Goal: Navigation & Orientation: Find specific page/section

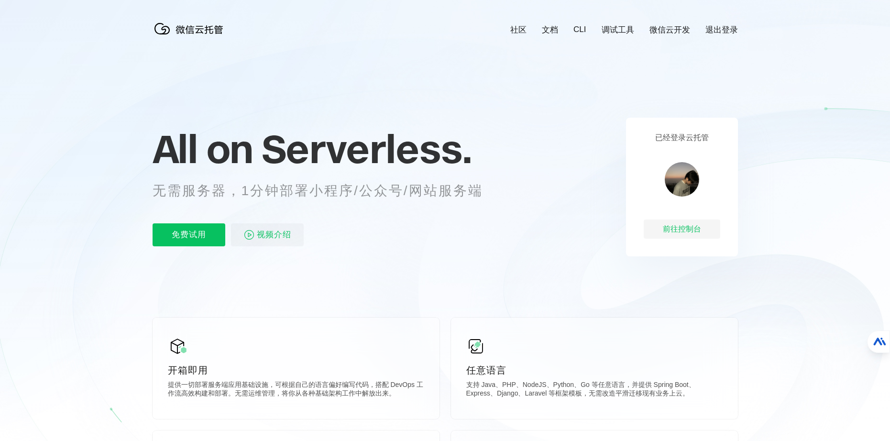
scroll to position [0, 1701]
click at [683, 225] on div "前往控制台" at bounding box center [682, 229] width 77 height 19
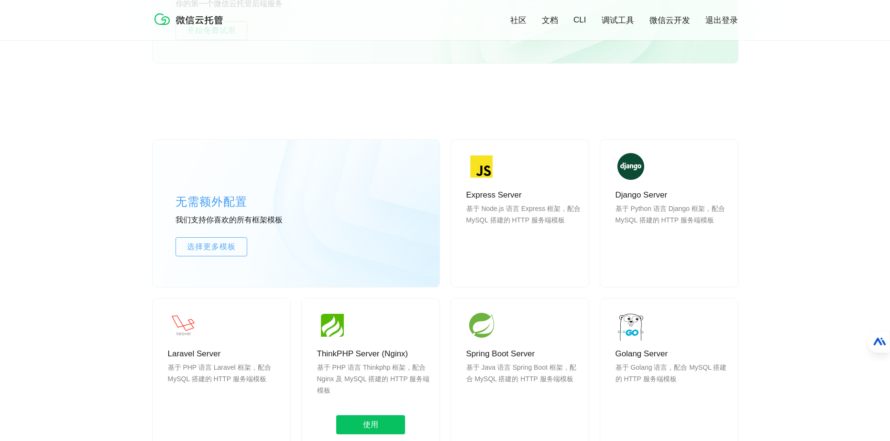
scroll to position [813, 0]
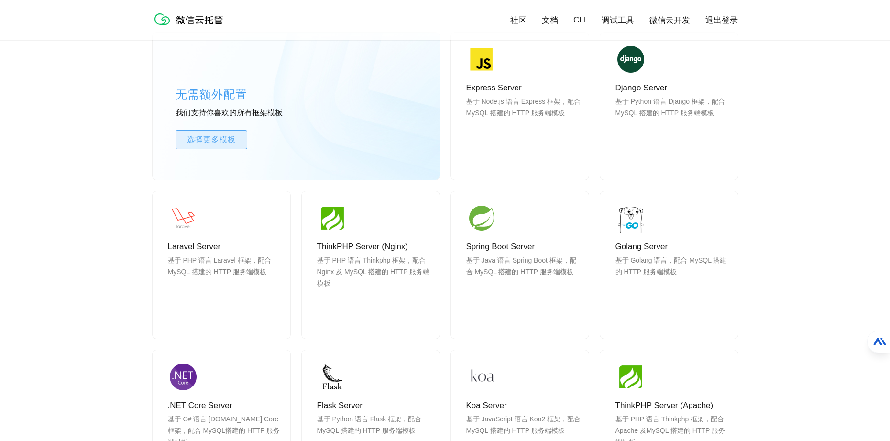
click at [220, 148] on link "选择更多模板" at bounding box center [212, 139] width 72 height 19
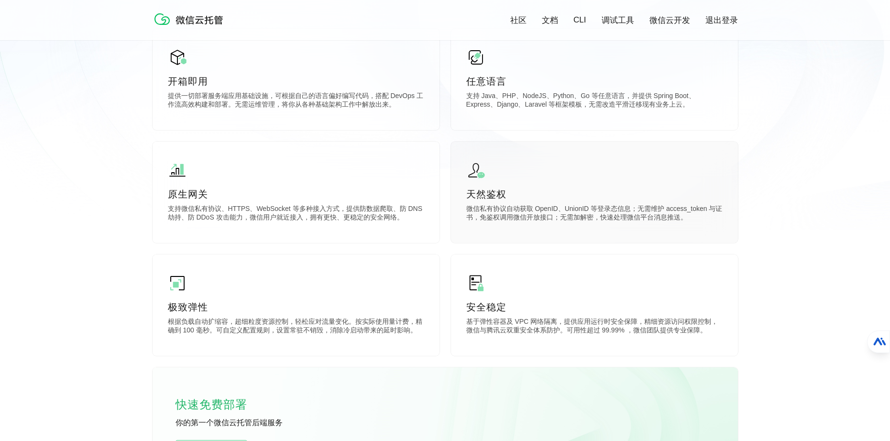
scroll to position [96, 0]
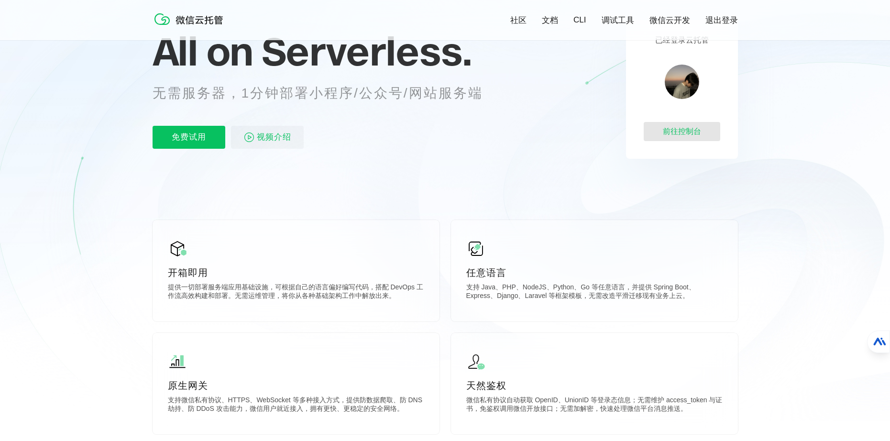
click at [682, 124] on div "前往控制台" at bounding box center [682, 131] width 77 height 19
